Goal: Task Accomplishment & Management: Manage account settings

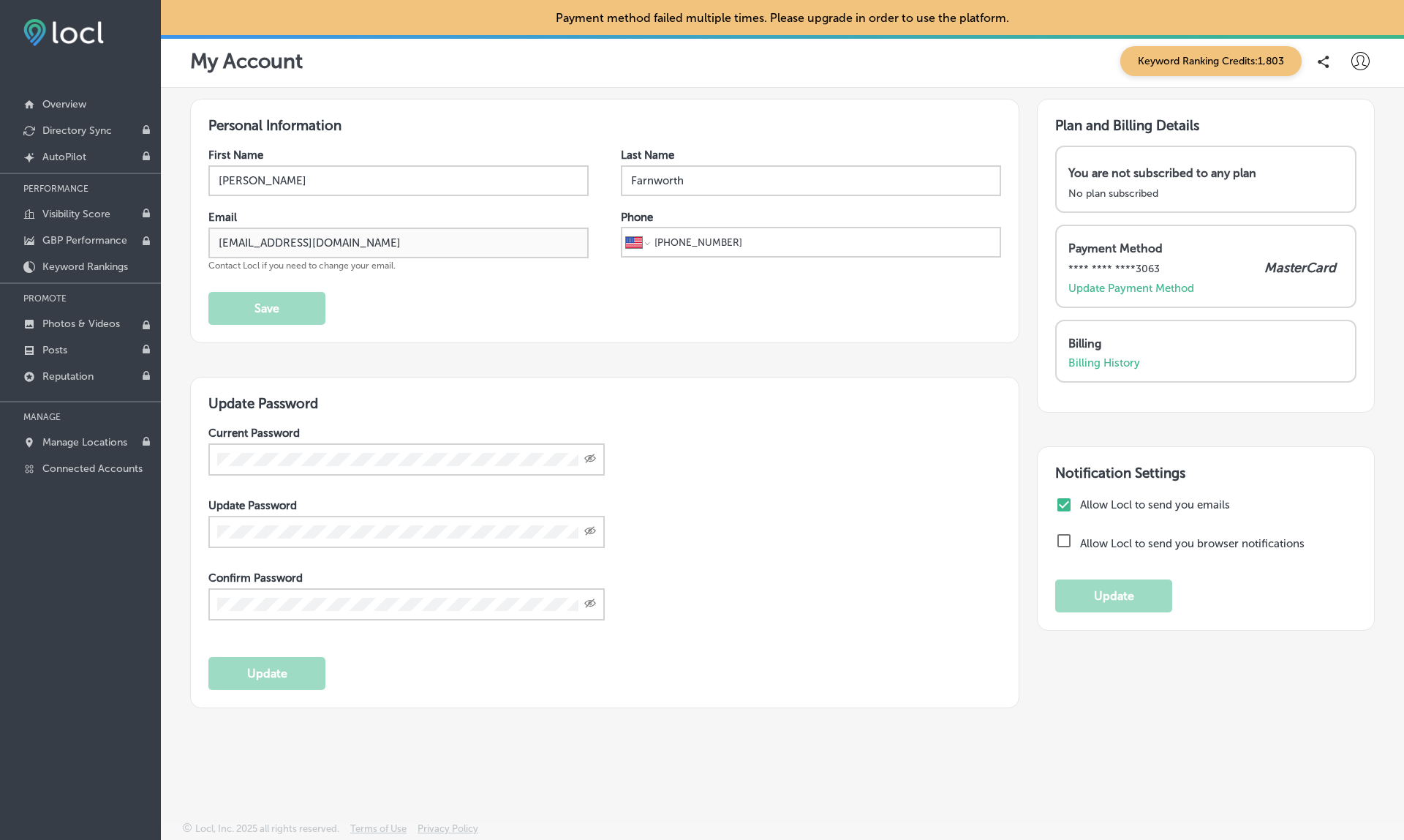
select select "US"
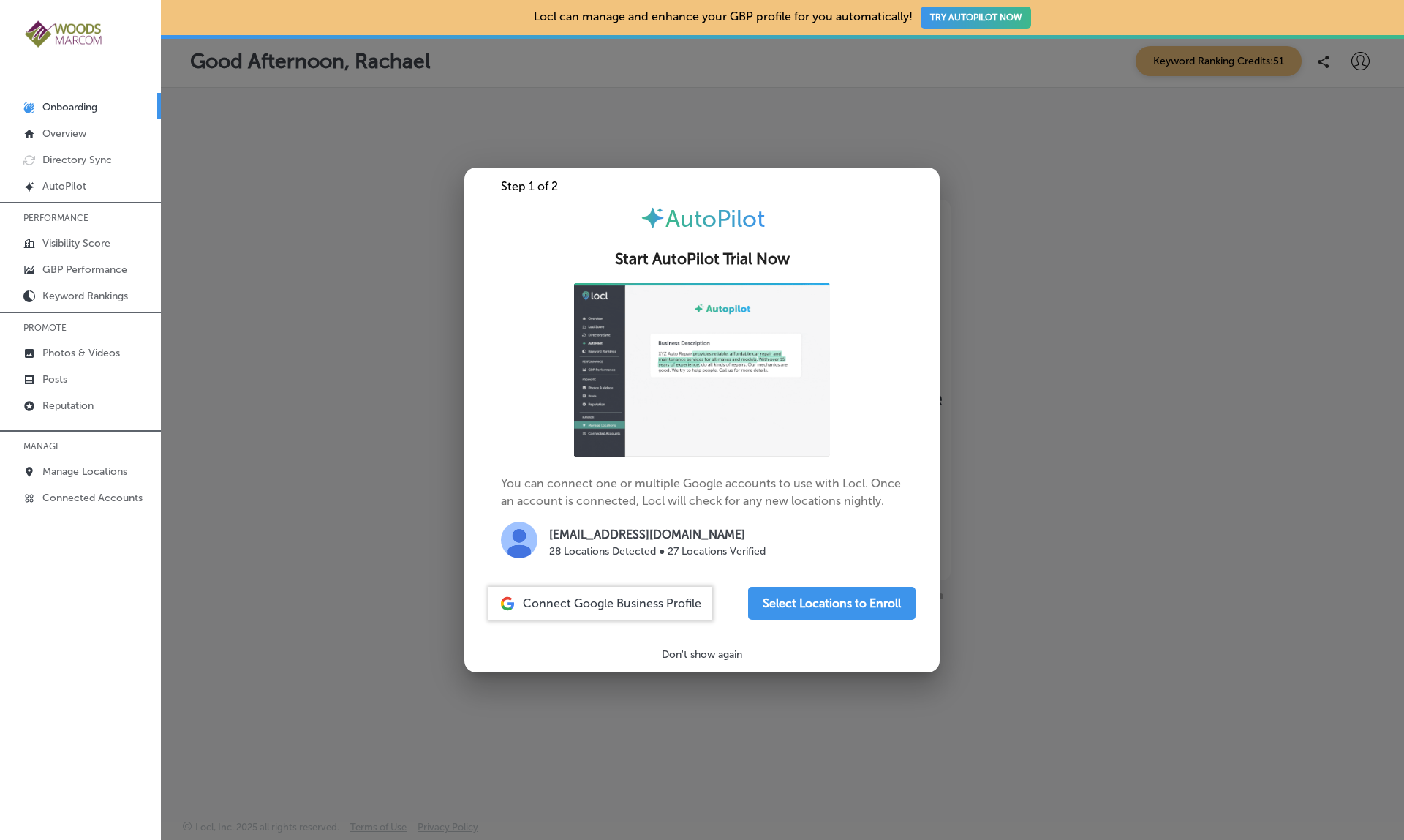
click at [348, 454] on div at bounding box center [702, 420] width 1404 height 840
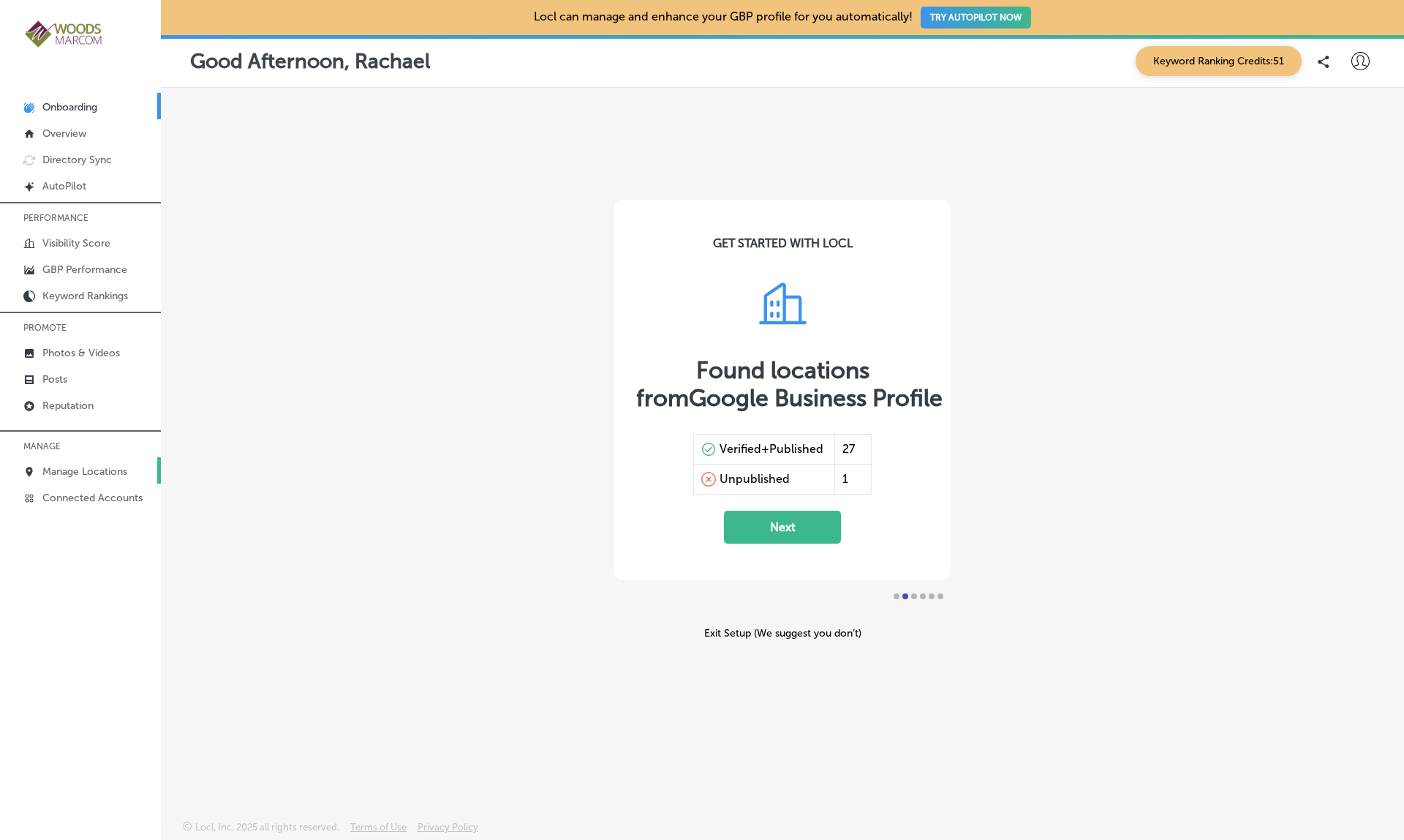
click at [65, 473] on p "Manage Locations" at bounding box center [84, 471] width 84 height 12
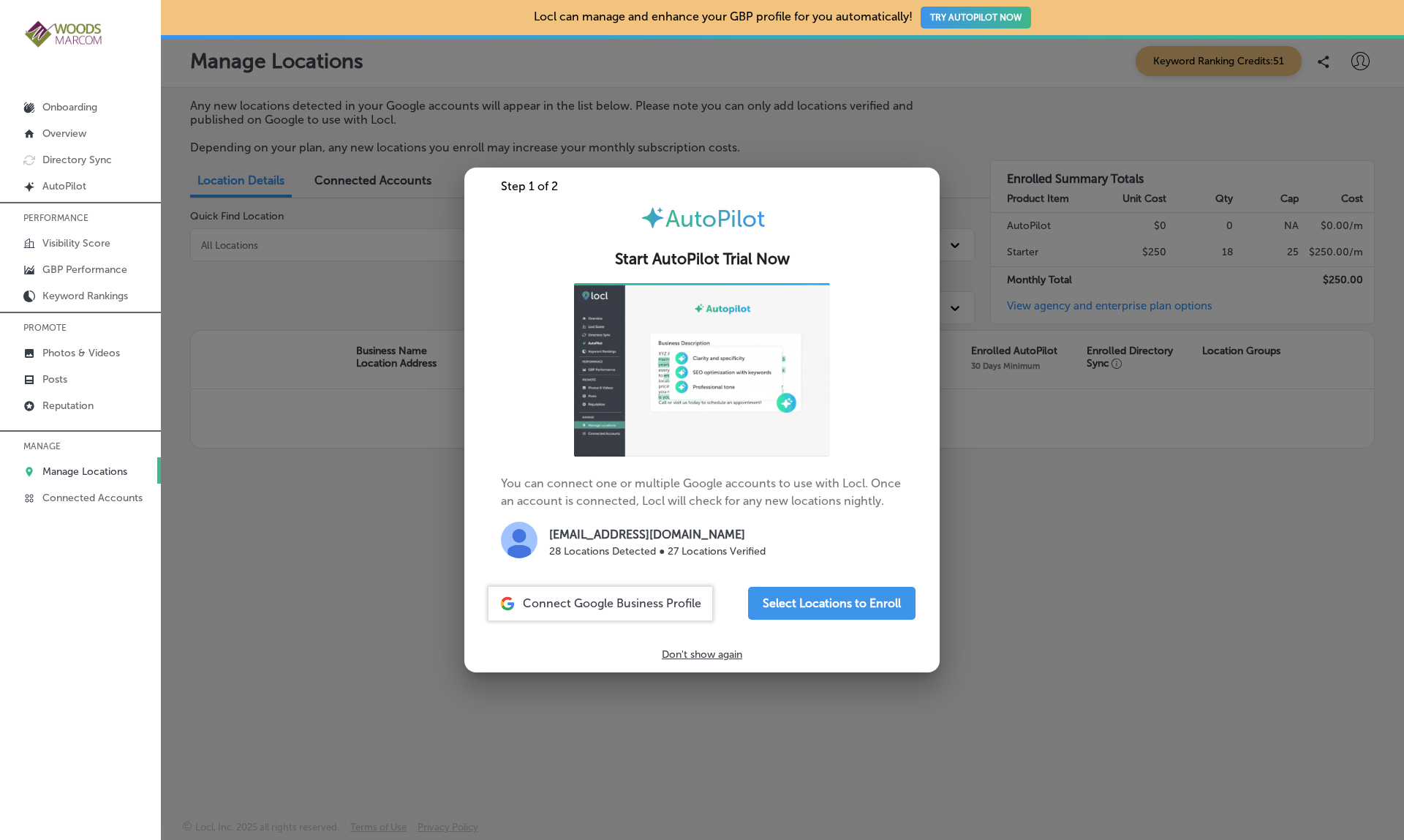
click at [342, 241] on div at bounding box center [702, 420] width 1404 height 840
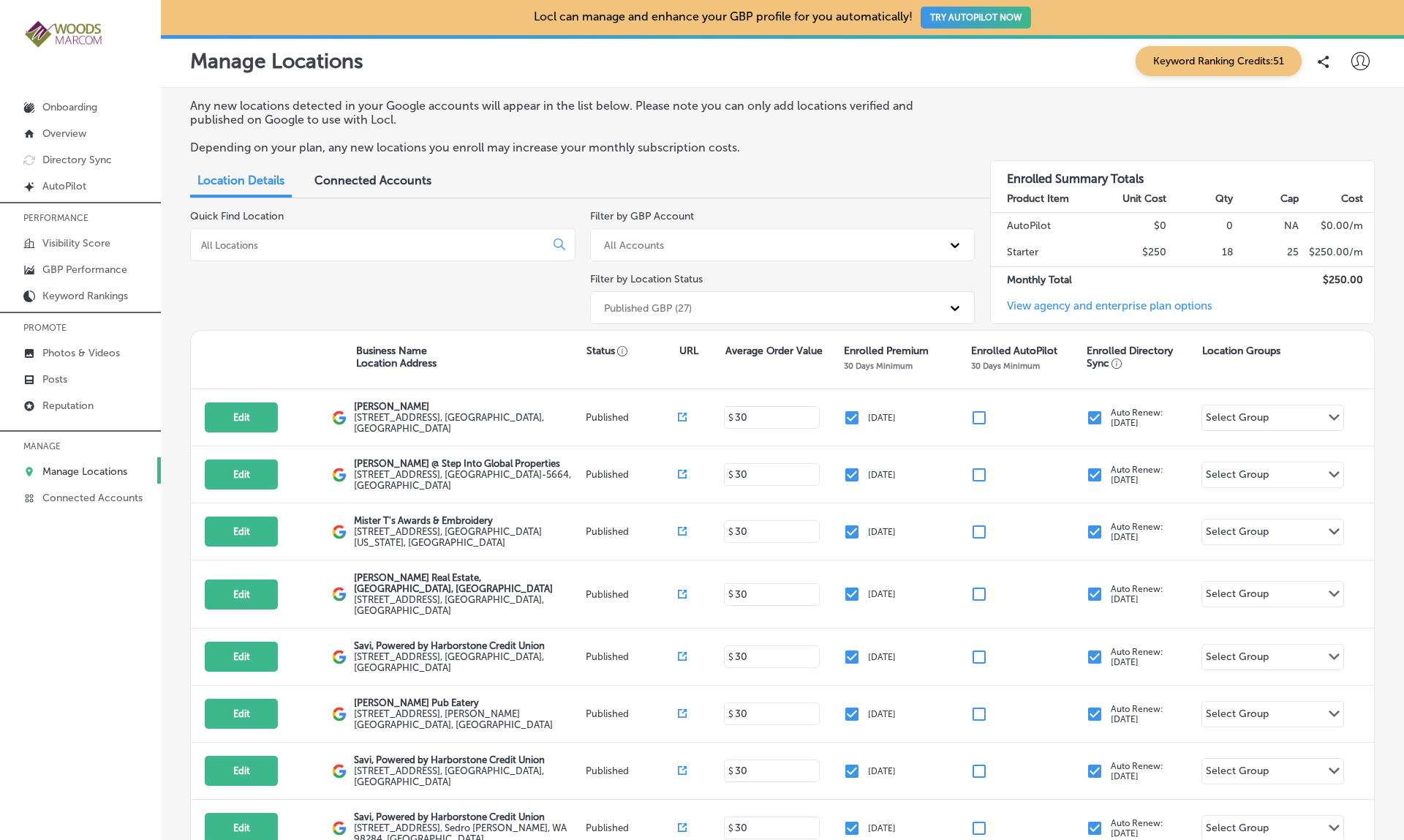
click at [299, 241] on input at bounding box center [370, 245] width 342 height 13
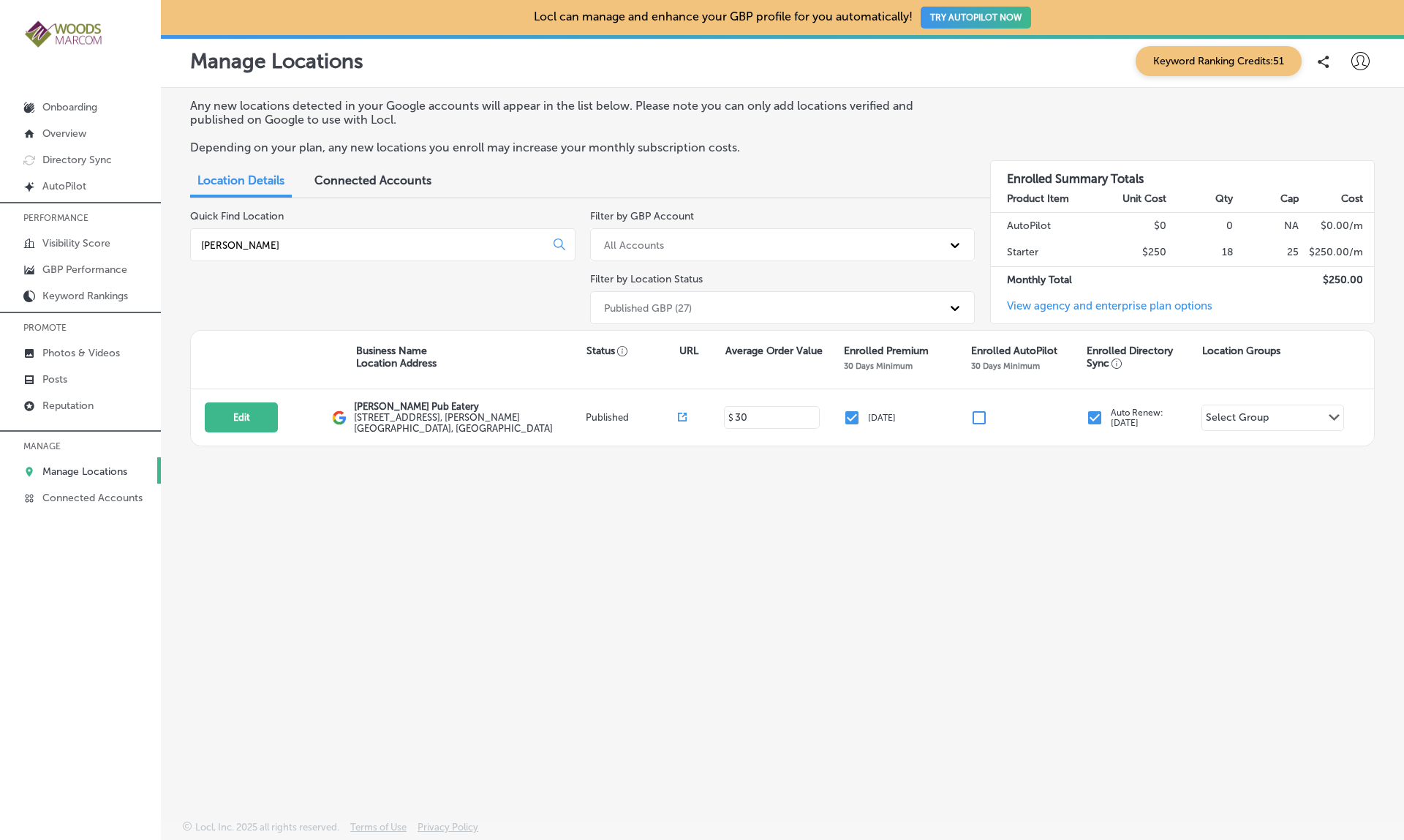
type input "Conway"
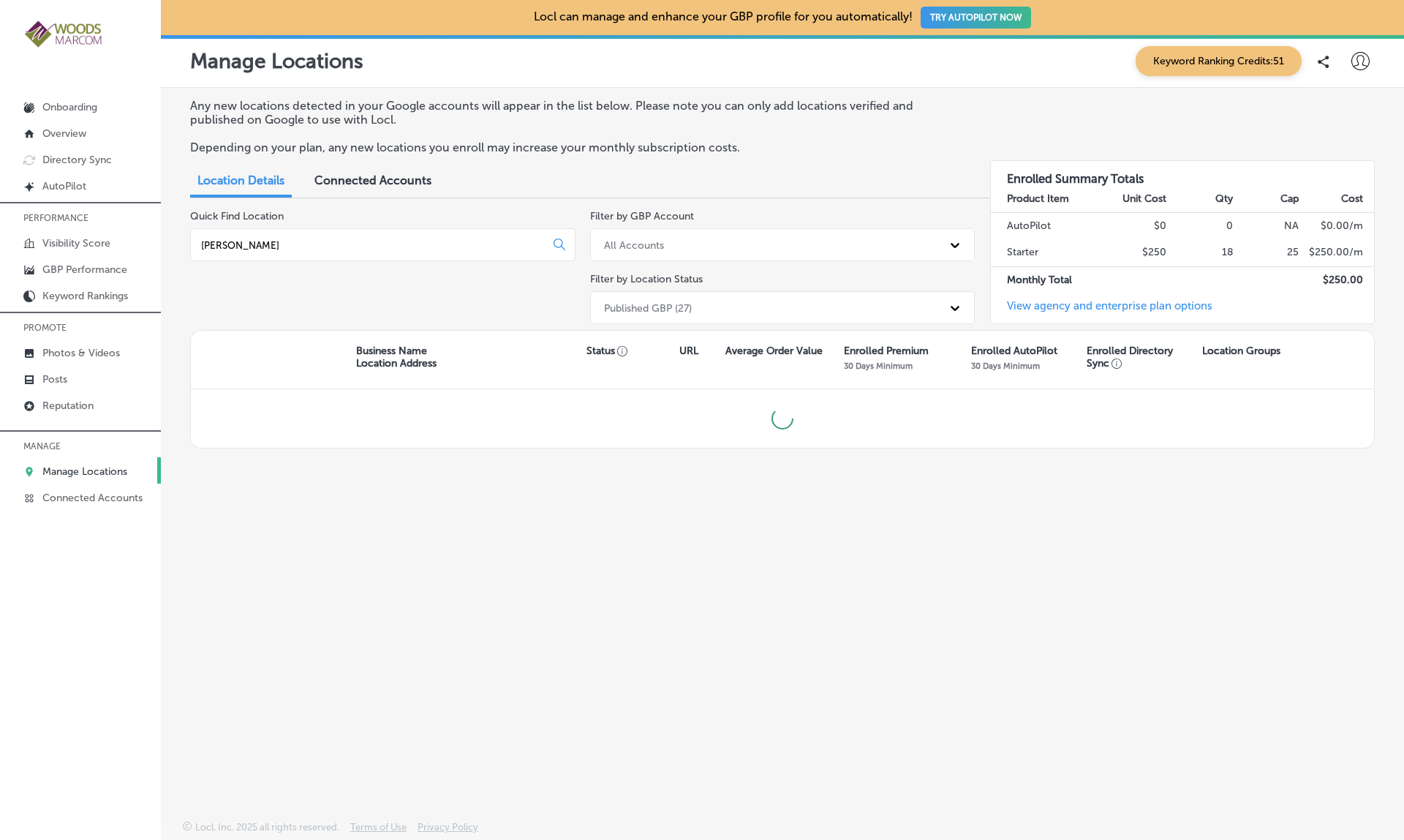
click at [421, 410] on div at bounding box center [783, 418] width 1183 height 58
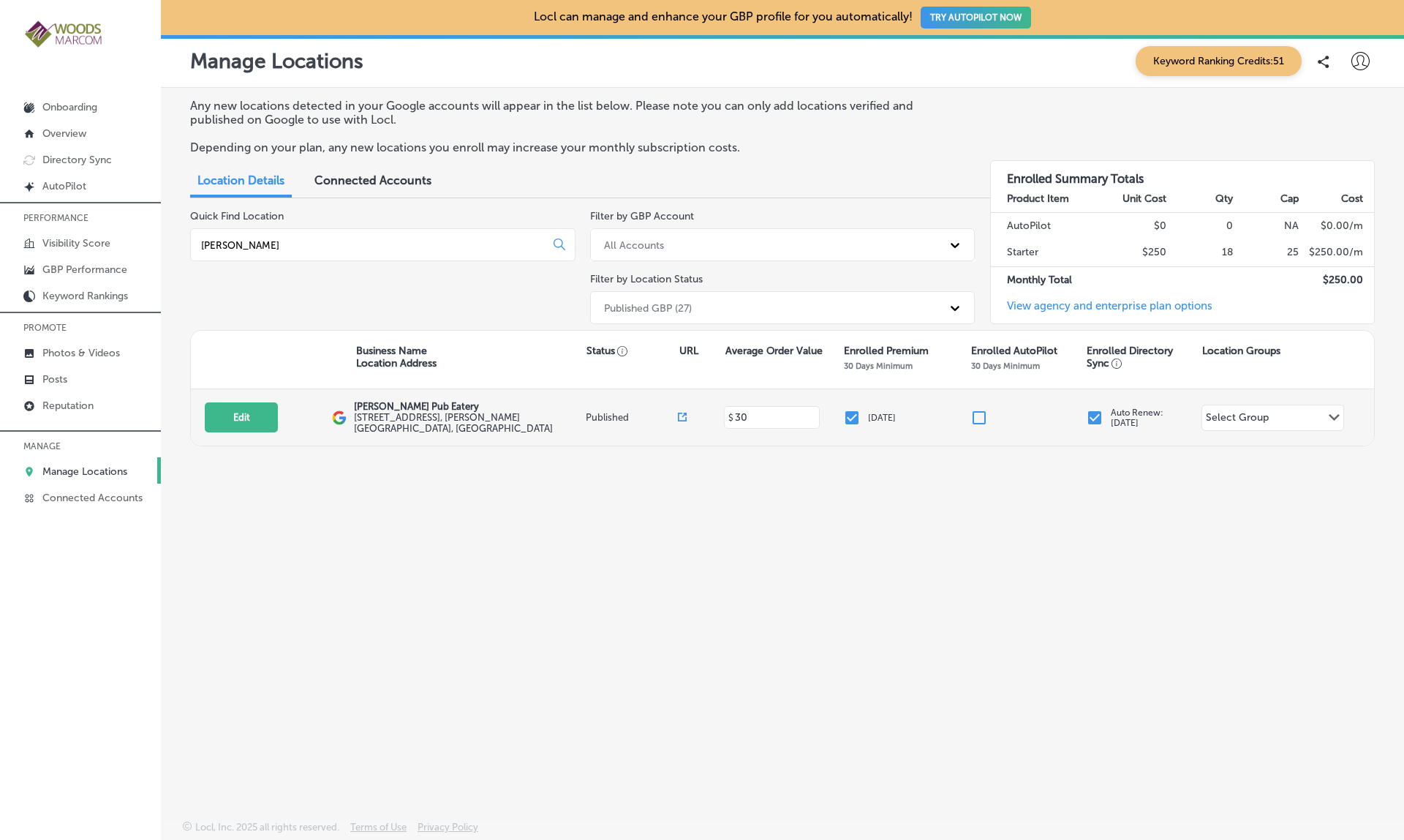
click at [368, 407] on p "Conway's Pub Eatery" at bounding box center [468, 406] width 228 height 11
copy div "Conway's Pub Eatery"
click at [230, 419] on button "Edit" at bounding box center [241, 417] width 73 height 30
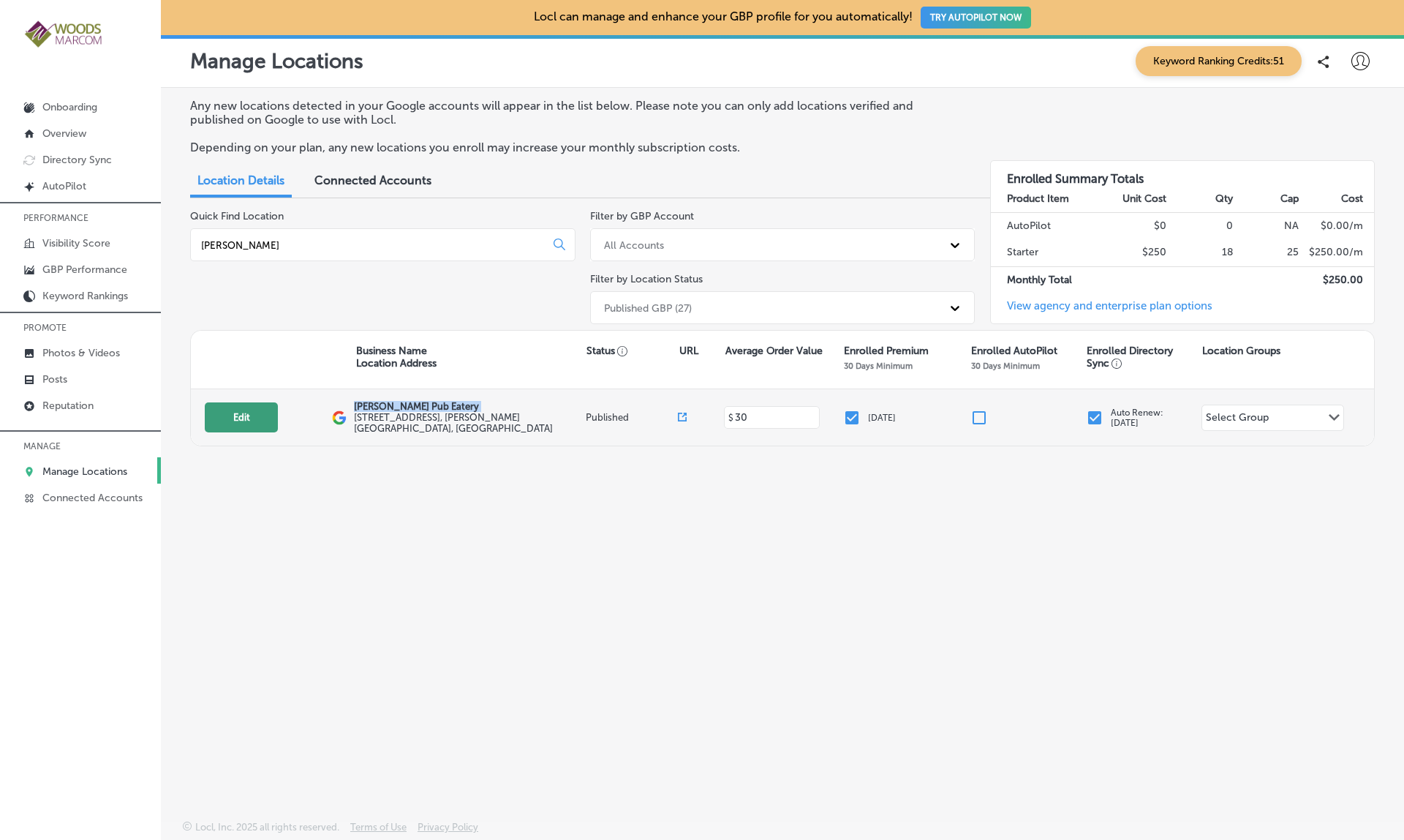
select select "US"
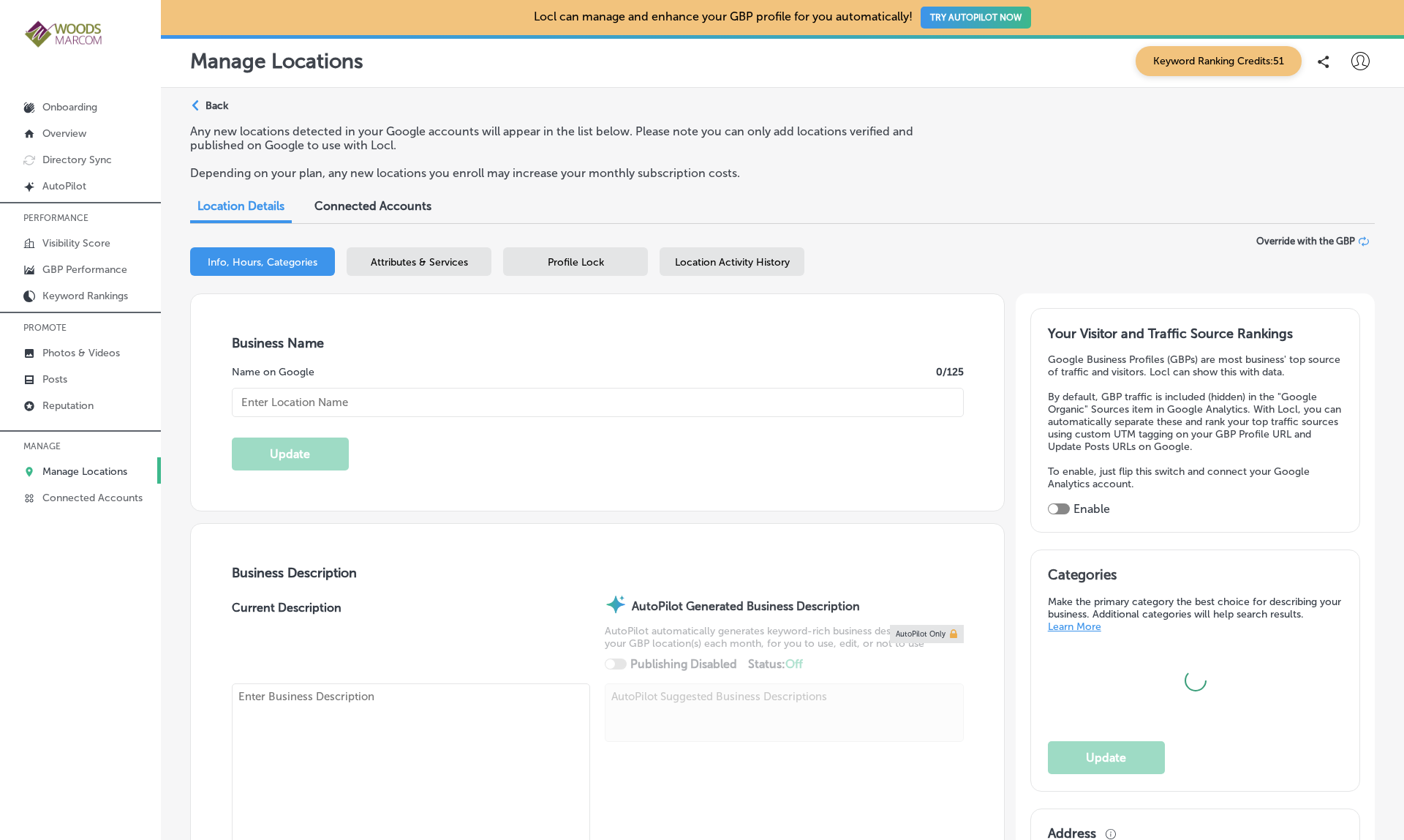
checkbox input "true"
type input "18611 Main Street"
type input "Conway"
type input "98238"
type input "US"
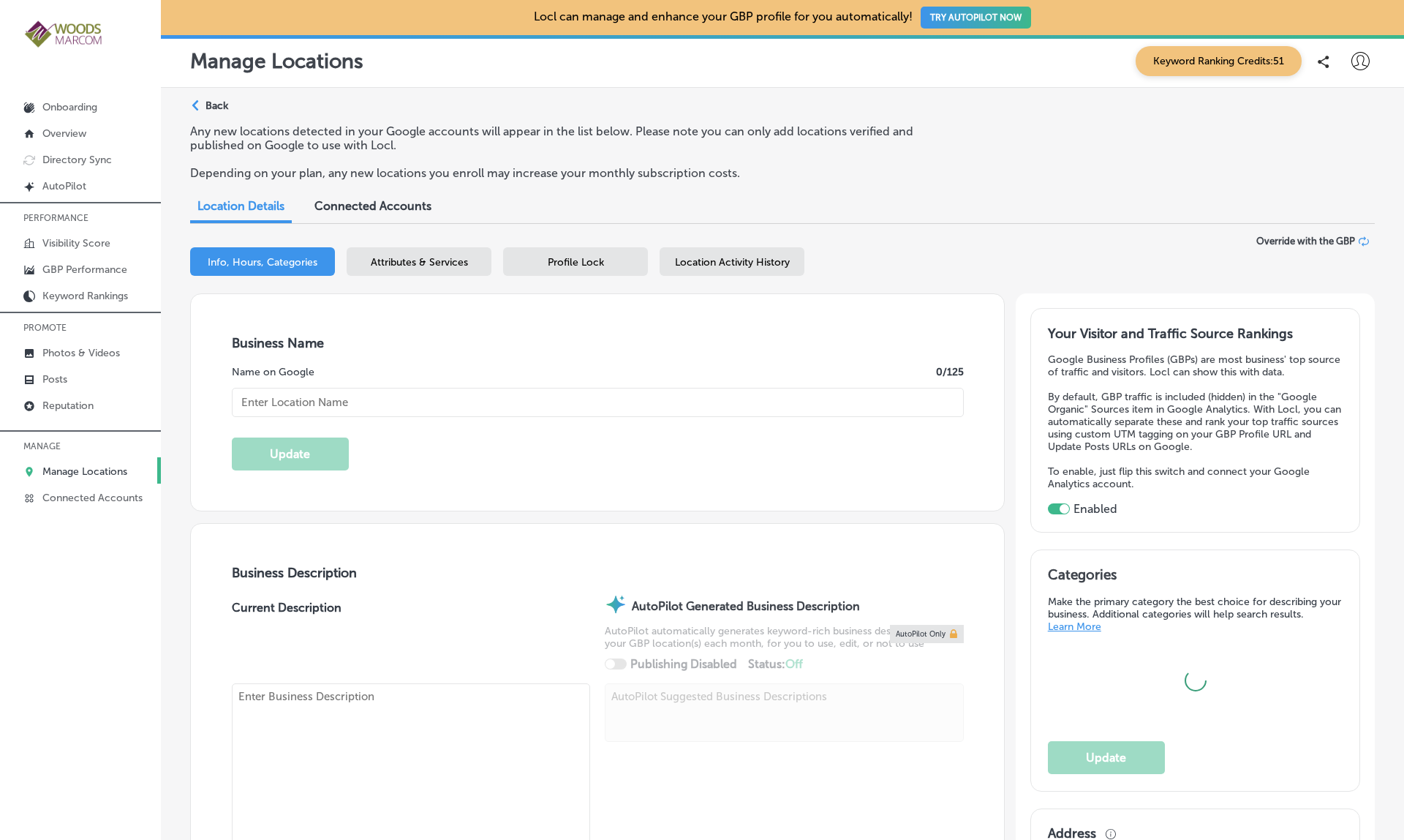
click at [739, 258] on span "Location Activity History" at bounding box center [733, 261] width 115 height 12
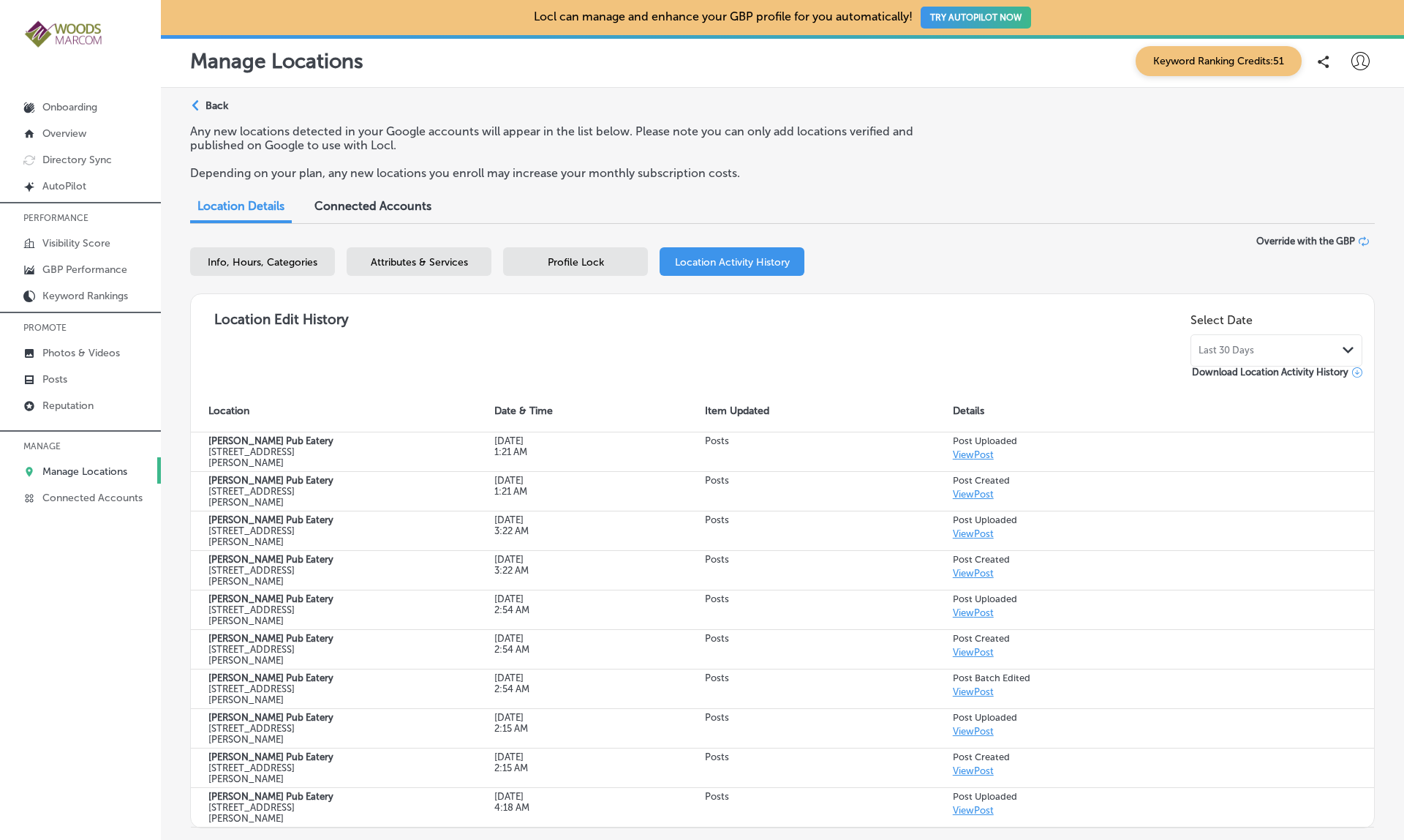
click at [1252, 334] on div "Last 30 Days Path Created with Sketch." at bounding box center [1276, 350] width 172 height 32
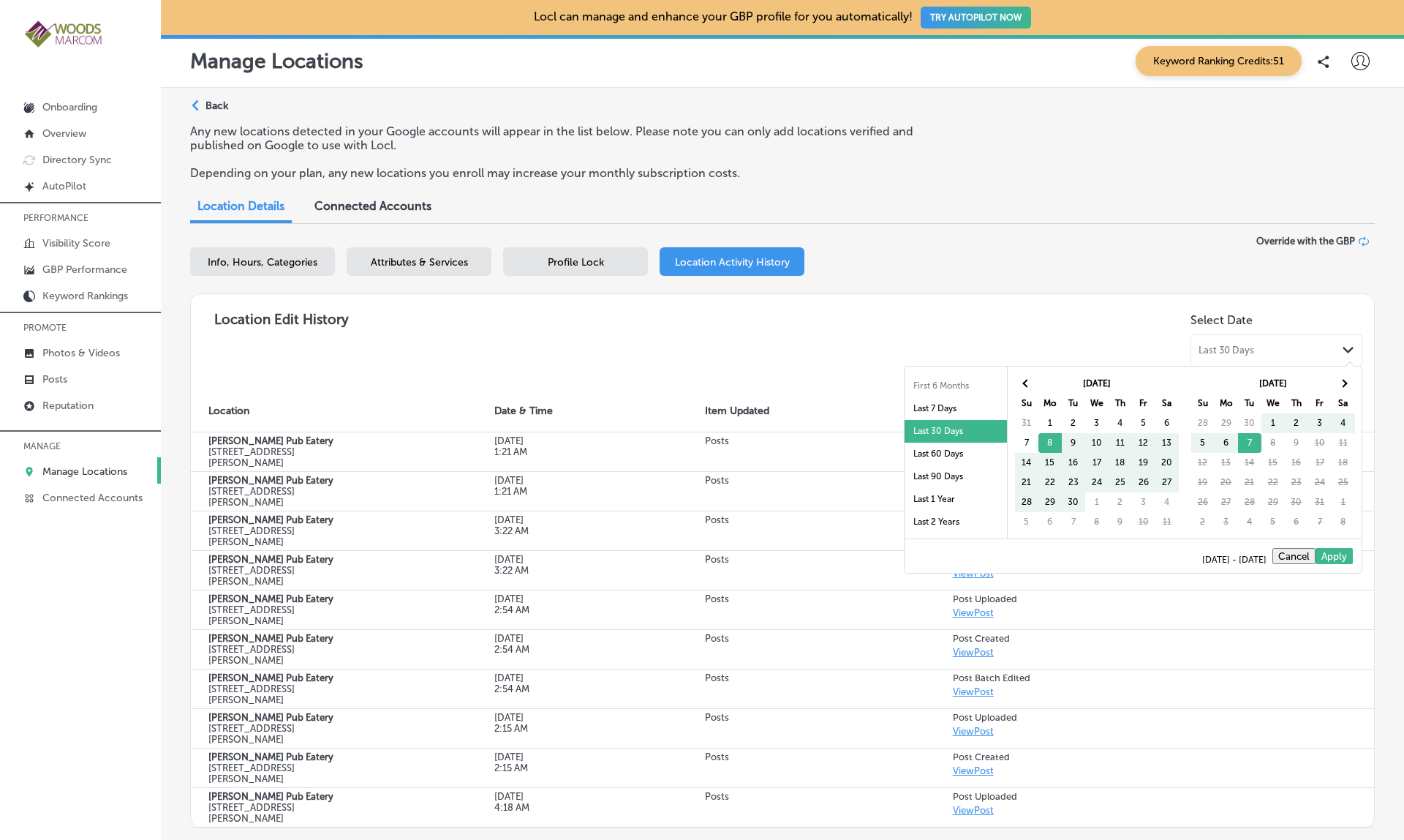
scroll to position [77, 0]
click at [950, 490] on li "Last 1 Year" at bounding box center [956, 488] width 102 height 22
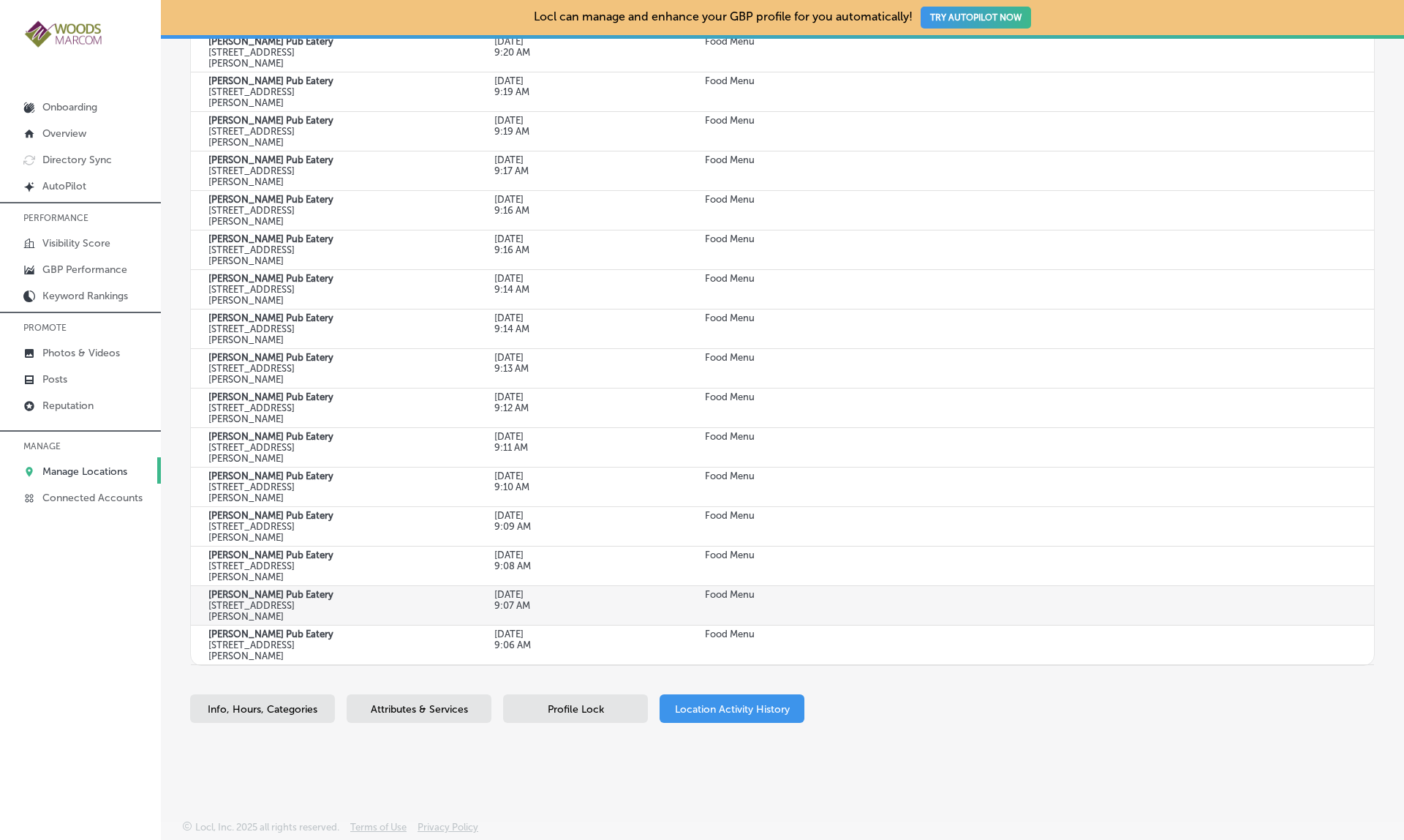
scroll to position [2344, 0]
click at [829, 586] on td "Food Menu" at bounding box center [810, 605] width 248 height 40
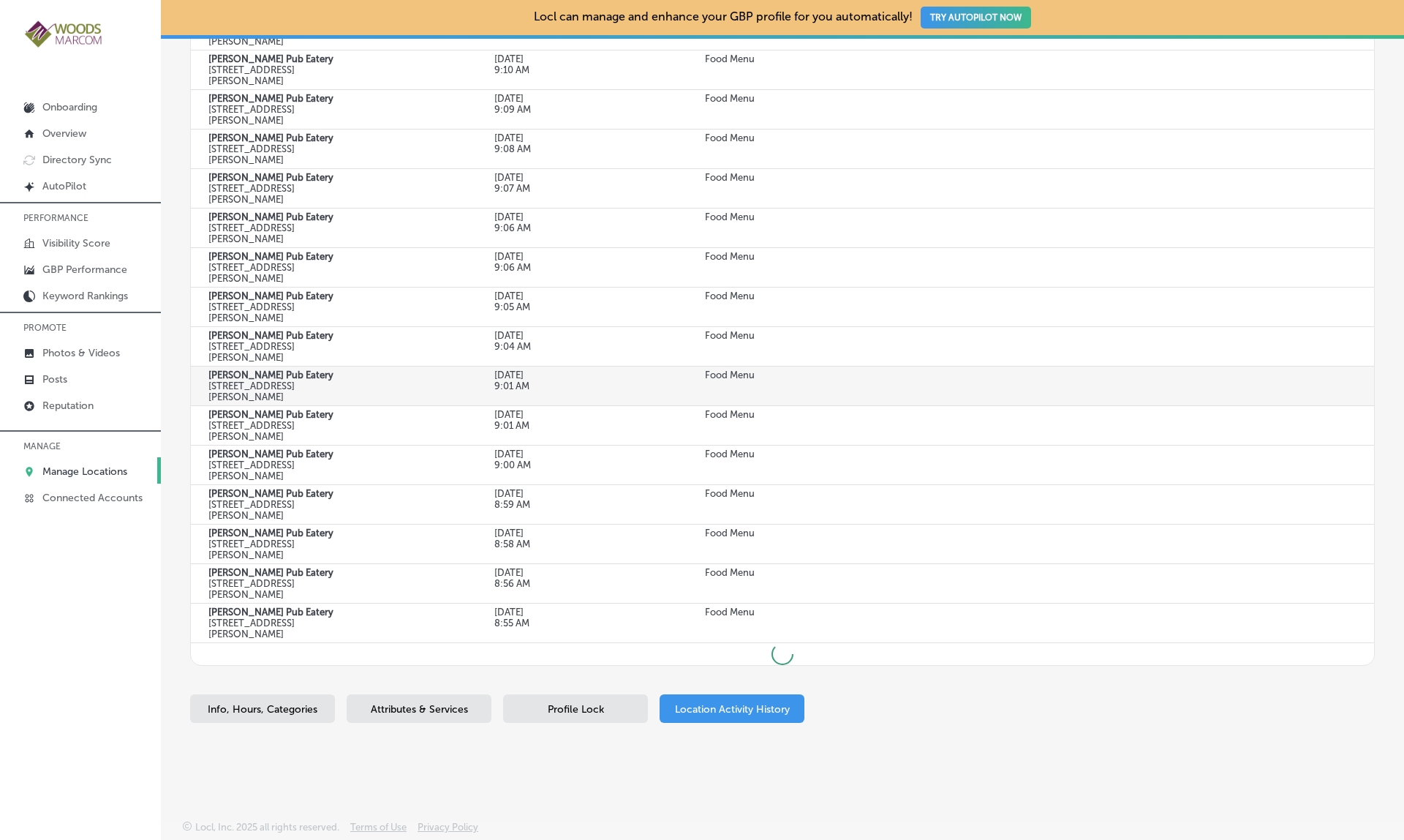
scroll to position [0, 0]
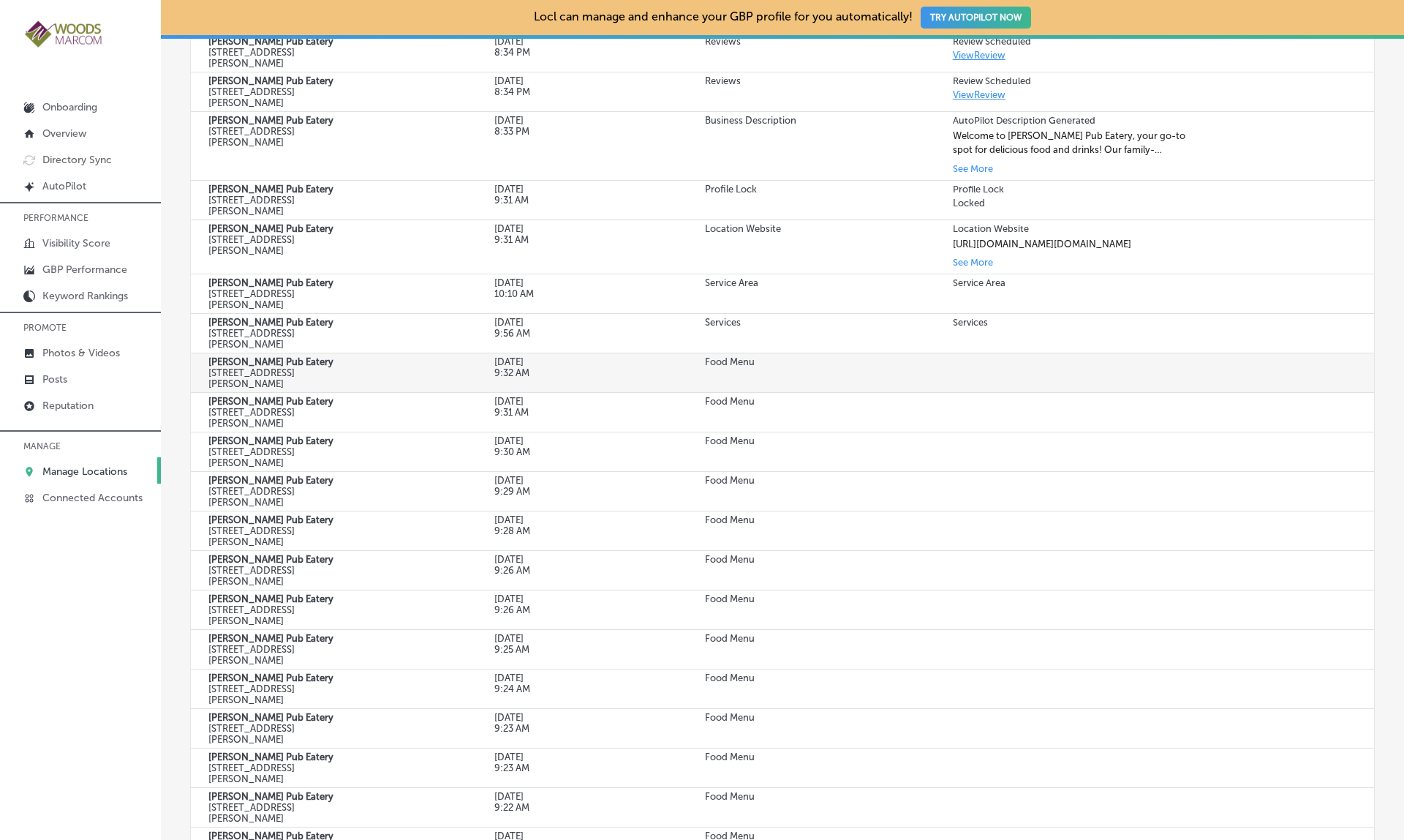
click at [989, 393] on td at bounding box center [1155, 373] width 439 height 40
drag, startPoint x: 703, startPoint y: 424, endPoint x: 1044, endPoint y: 441, distance: 341.4
click at [1044, 393] on tr "Conway's Pub Eatery 18611 Main Street, Conway, WA 98238, US Jul 02, 2025 9:32 A…" at bounding box center [783, 373] width 1183 height 40
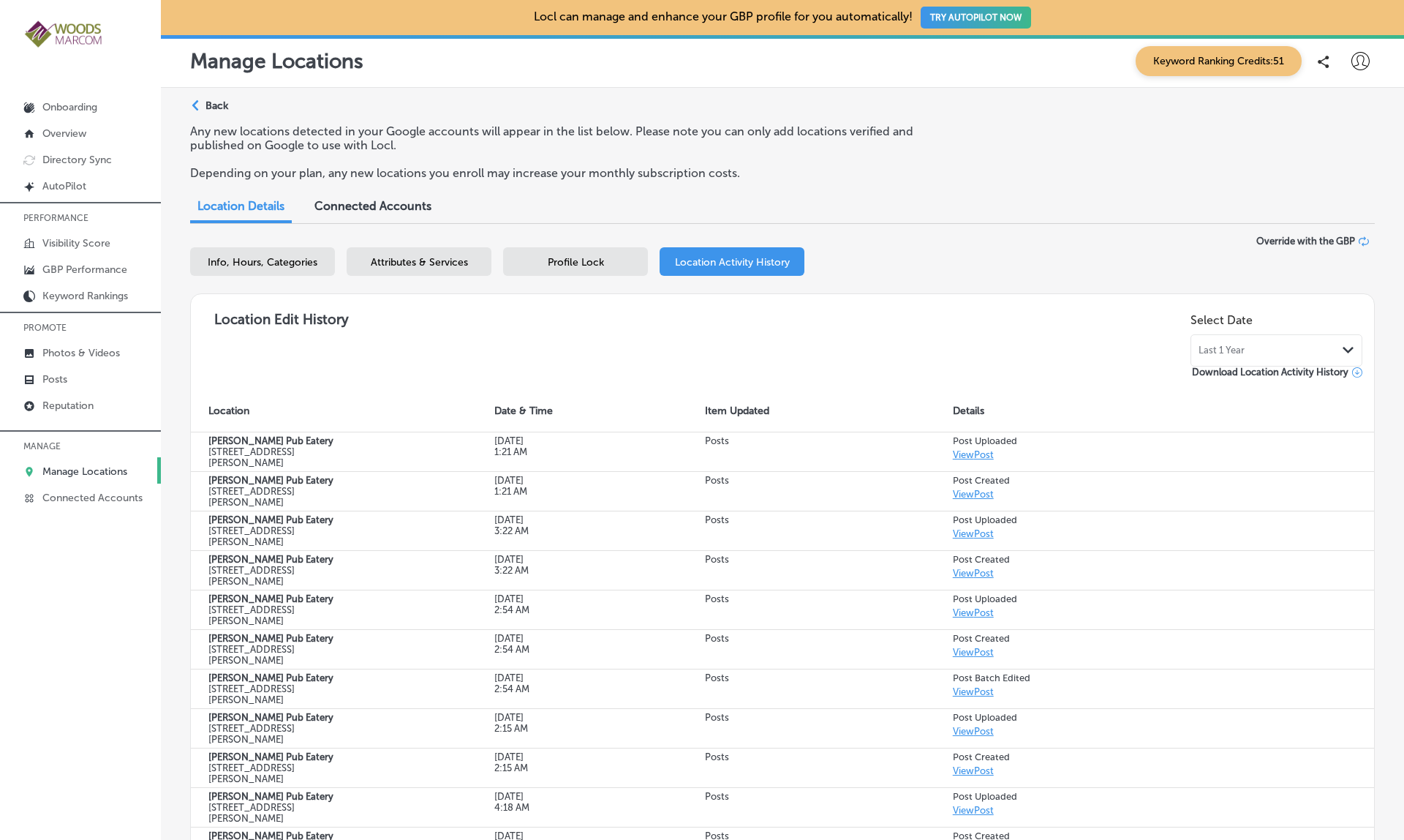
click at [567, 256] on span "Profile Lock" at bounding box center [576, 261] width 57 height 12
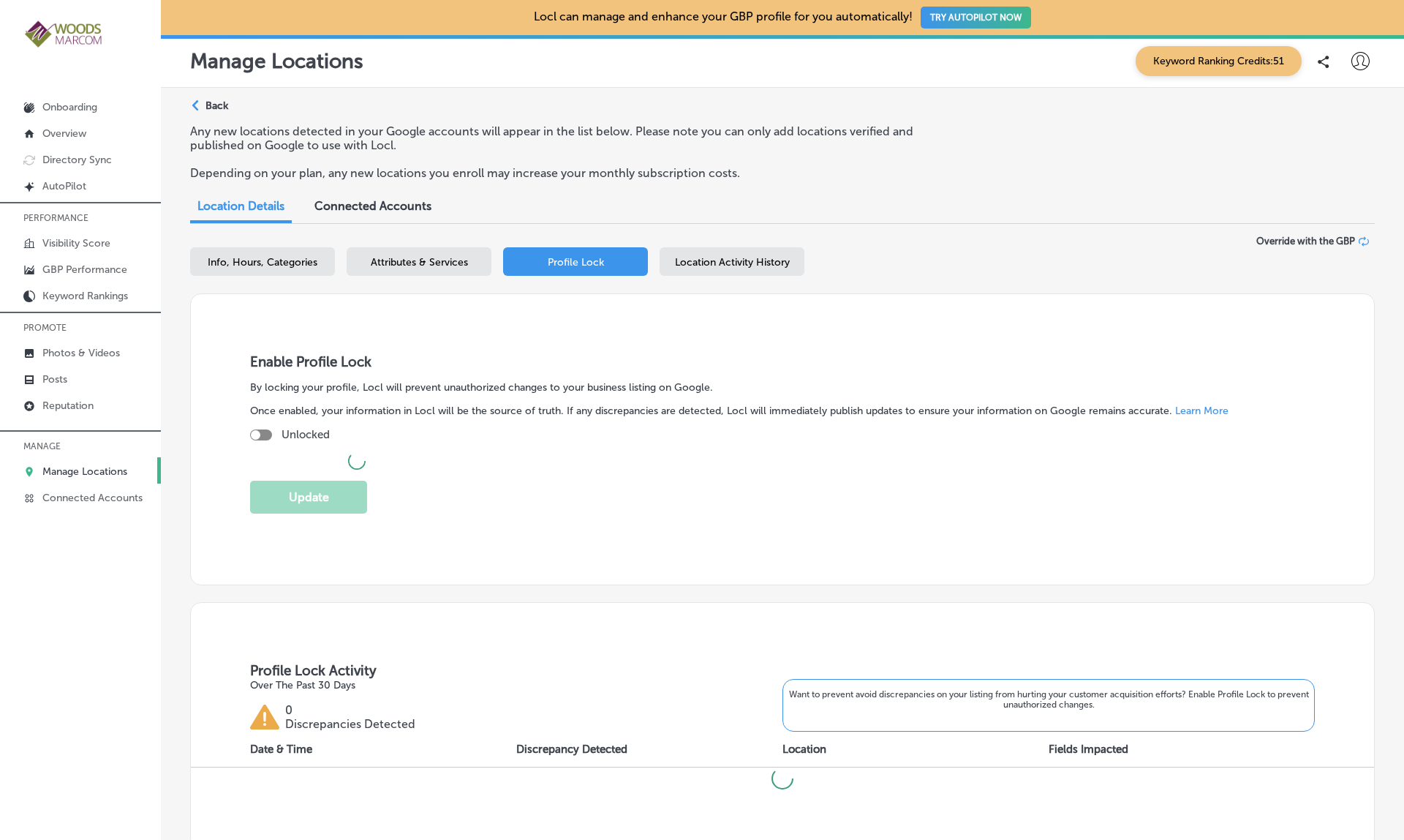
checkbox input "true"
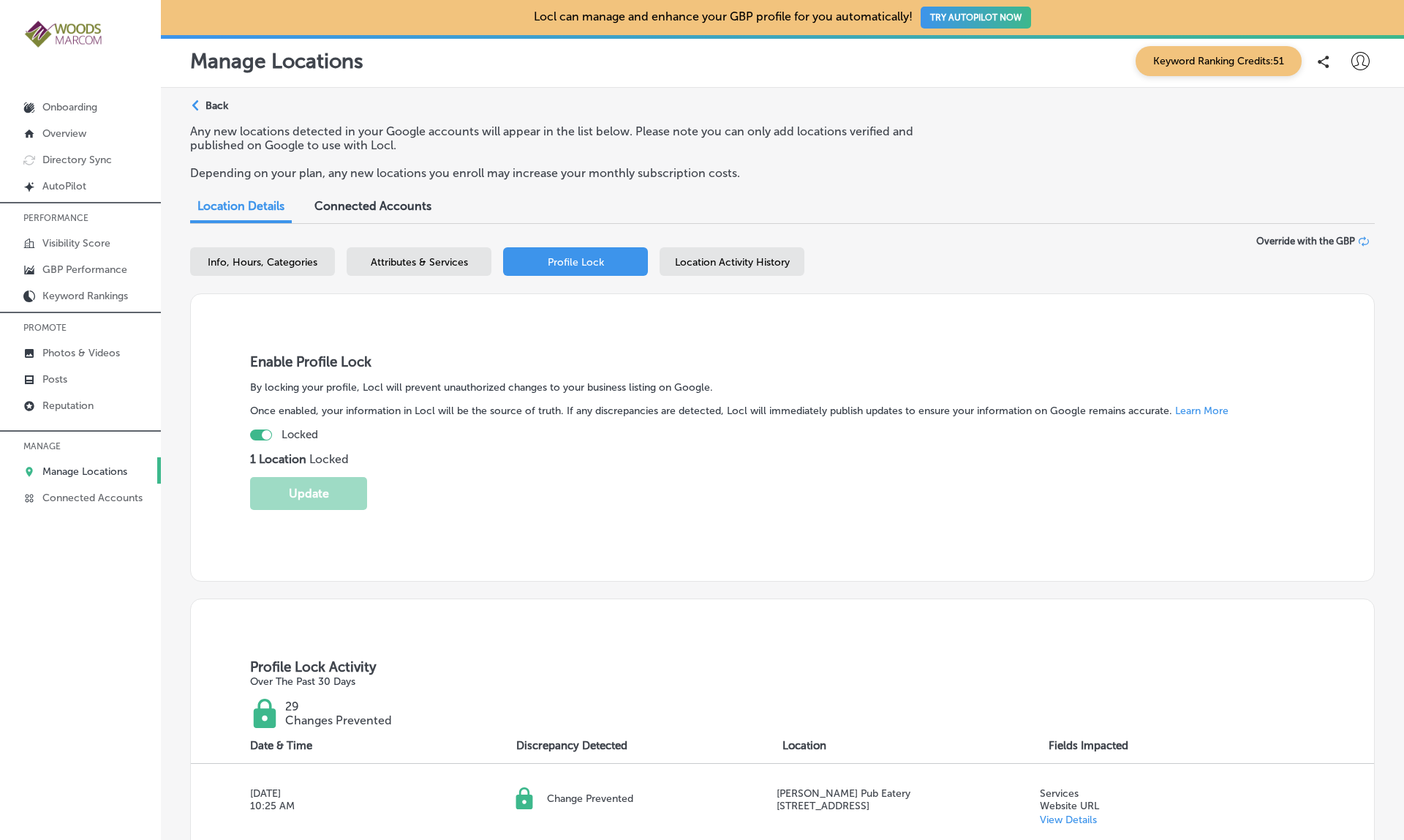
click at [275, 261] on span "Info, Hours, Categories" at bounding box center [262, 261] width 109 height 12
select select "US"
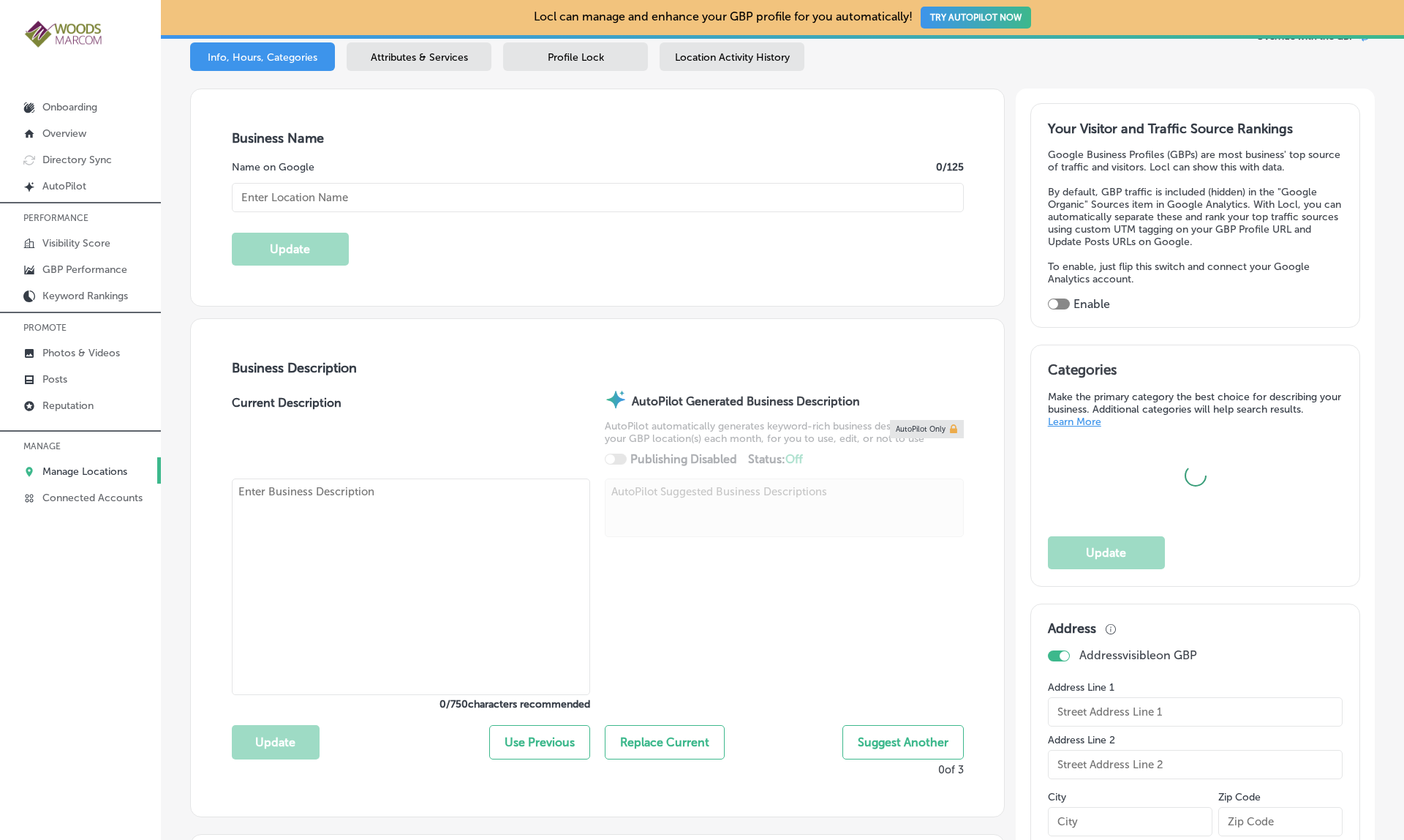
type input "Conway's Pub Eatery"
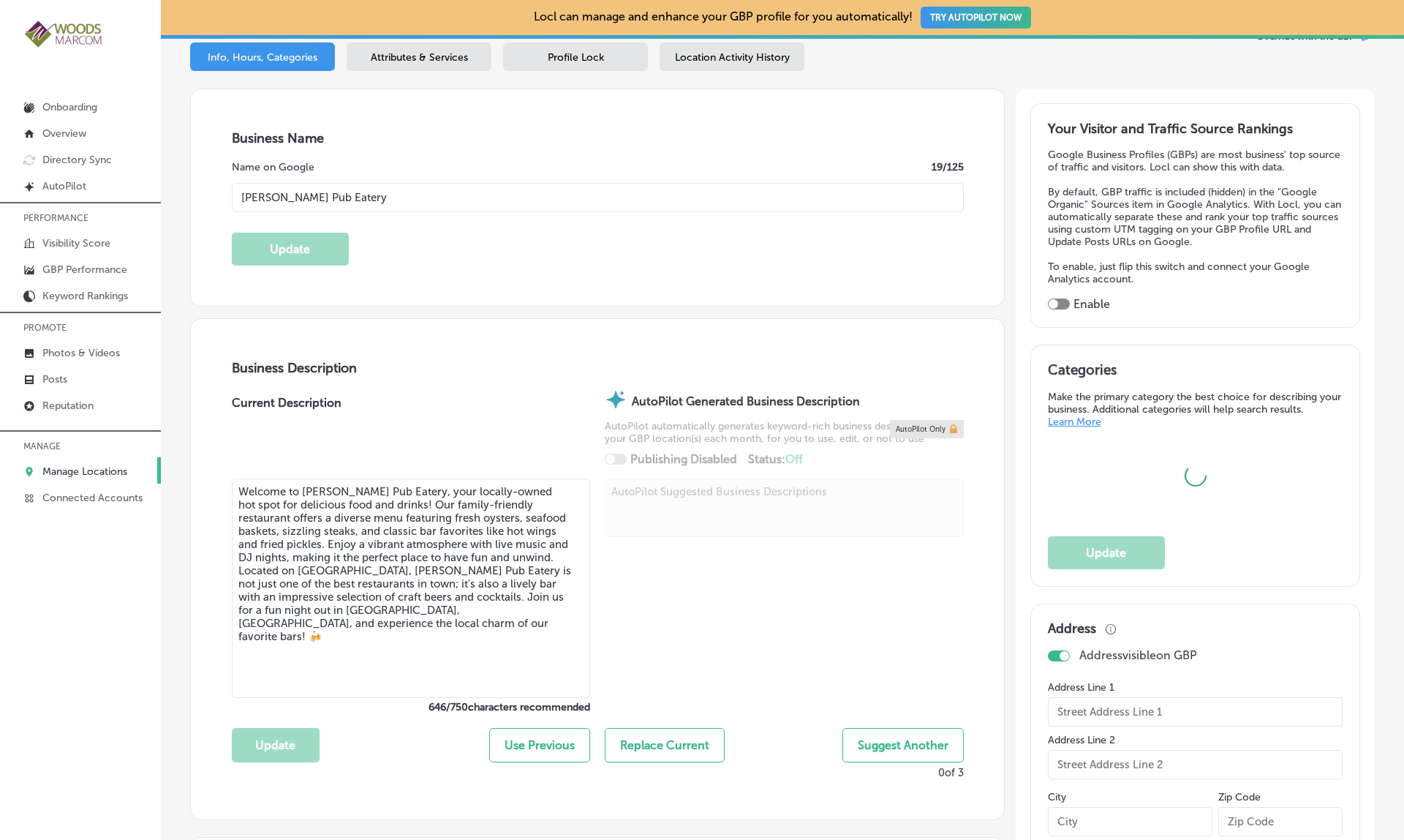
type textarea "Welcome to Conway's Pub Eatery, your locally-owned hot spot for delicious food …"
type input "18611 Main Street"
type input "Conway"
type input "98238"
type input "US"
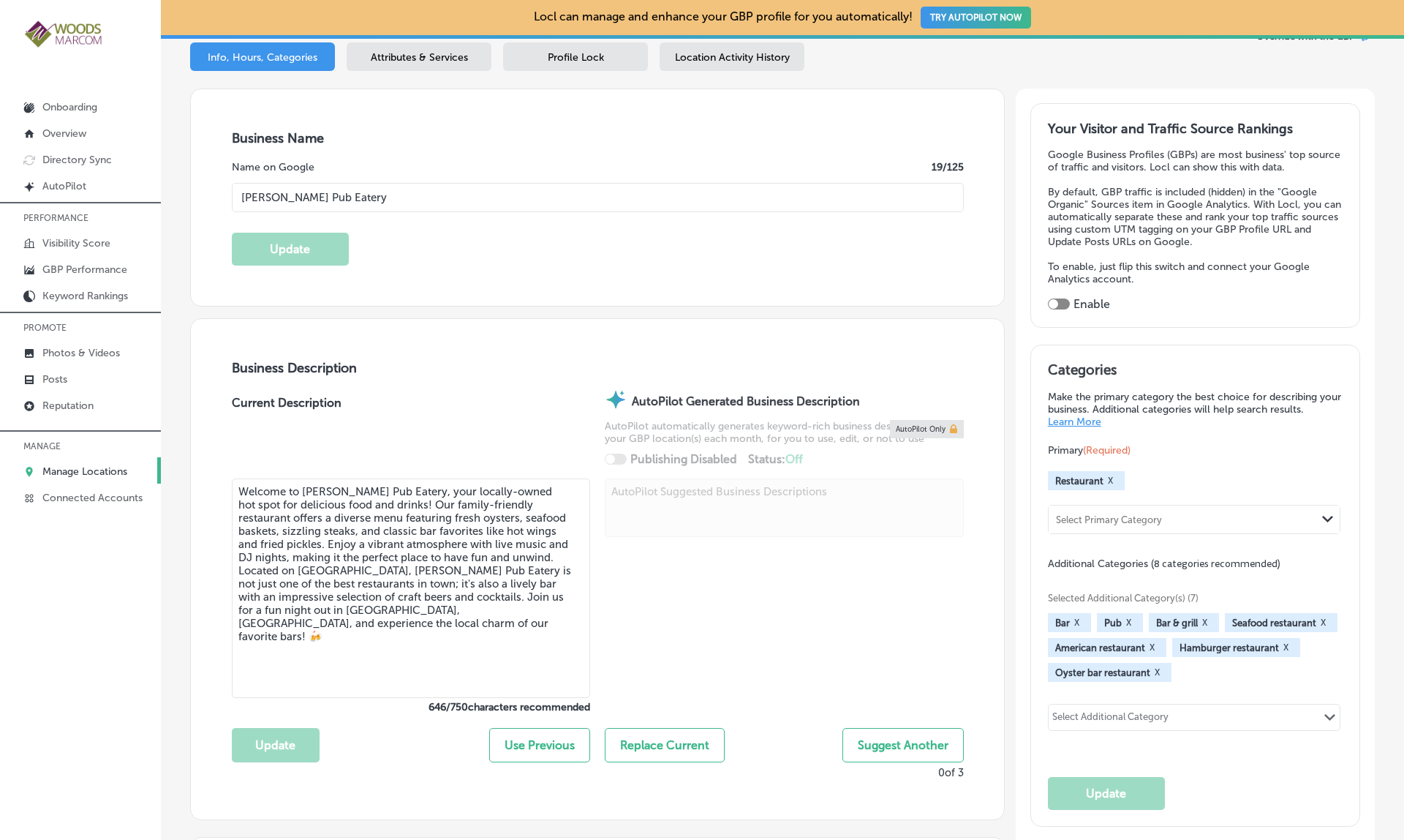
type textarea "Welcome to Conway's Pub Eatery, your go-to spot for delicious food and drinks! …"
checkbox input "true"
type input "https://conwayspubandeatery.com/"
type input "+1 360 445 4733"
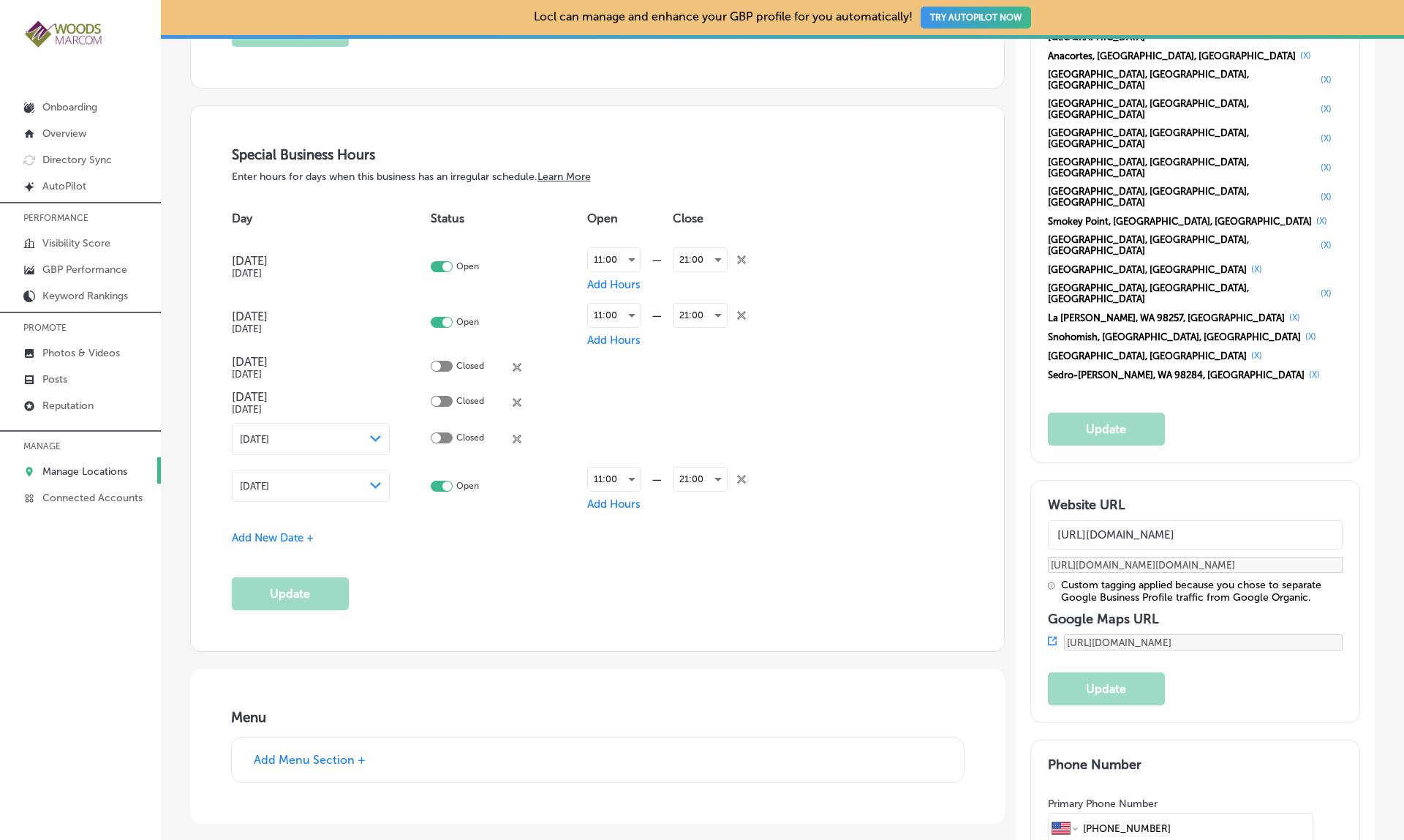
scroll to position [1553, 0]
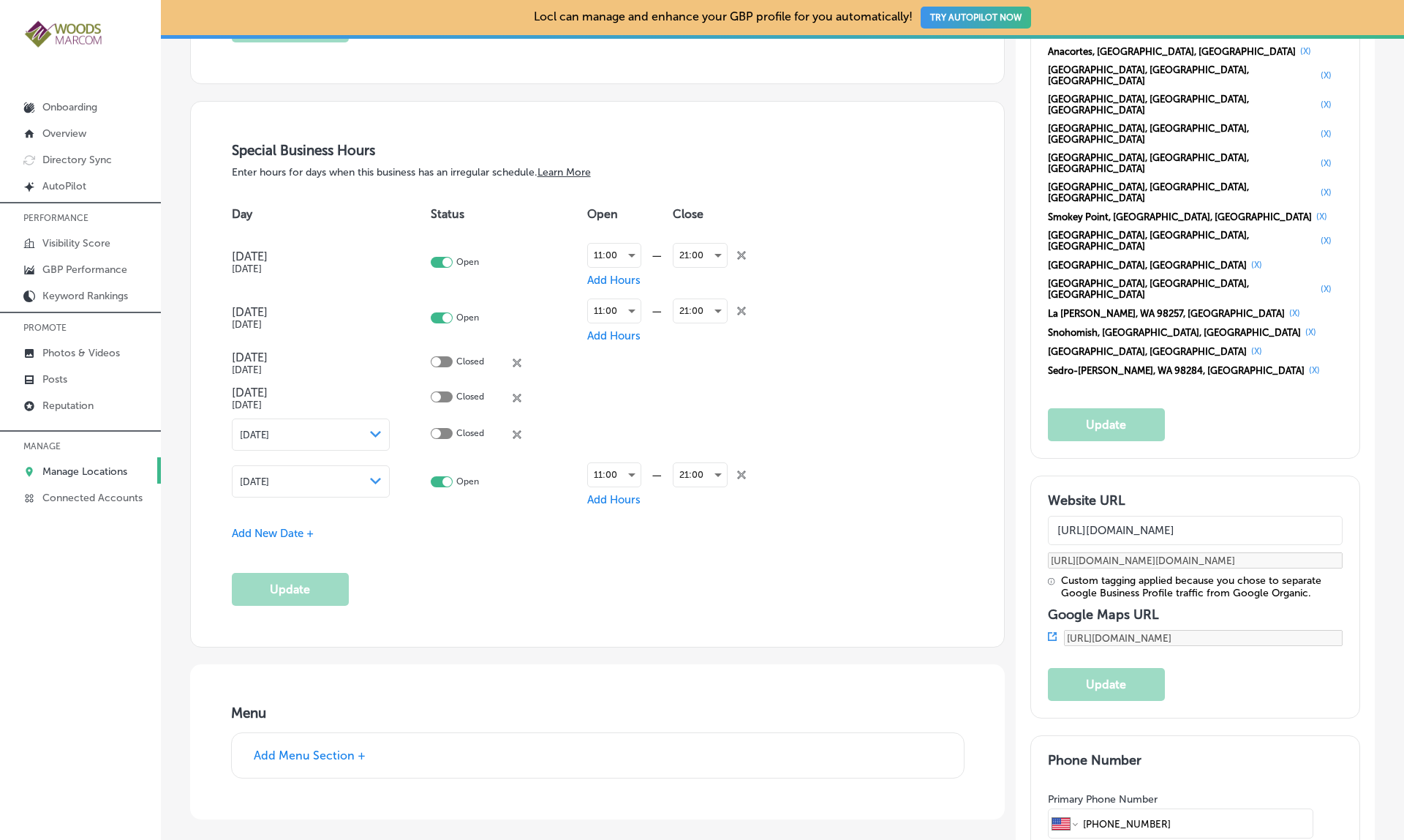
click at [1051, 632] on icon at bounding box center [1052, 636] width 8 height 8
